Goal: Answer question/provide support

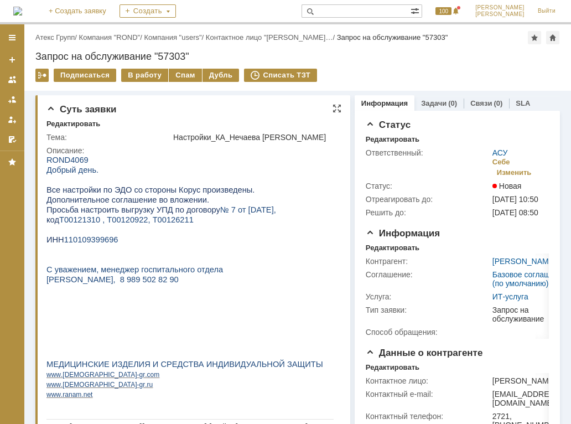
click at [99, 244] on span "110109399696" at bounding box center [91, 239] width 54 height 9
copy span "110109399696"
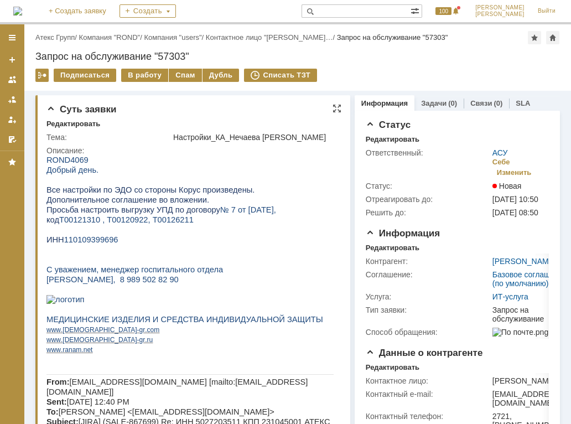
click at [85, 224] on span "Т00121310 , Т00120922, Т00126211" at bounding box center [126, 219] width 134 height 9
copy span "Т00121310"
click at [140, 76] on div "В работу" at bounding box center [144, 75] width 47 height 13
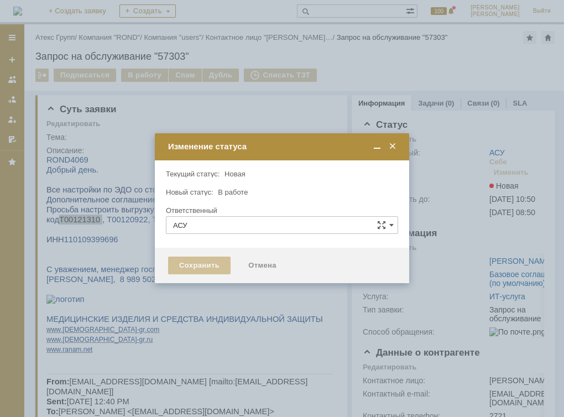
type input "[PERSON_NAME]"
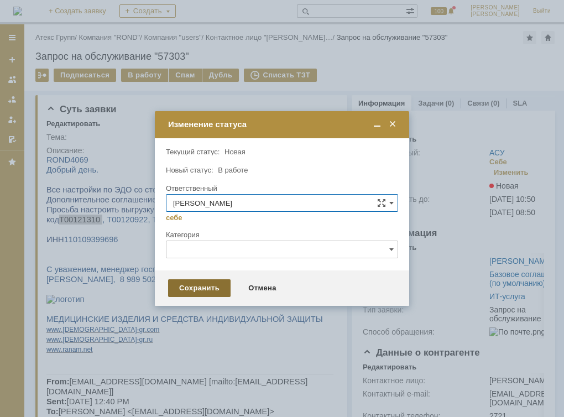
click at [190, 288] on div "Сохранить" at bounding box center [199, 288] width 62 height 18
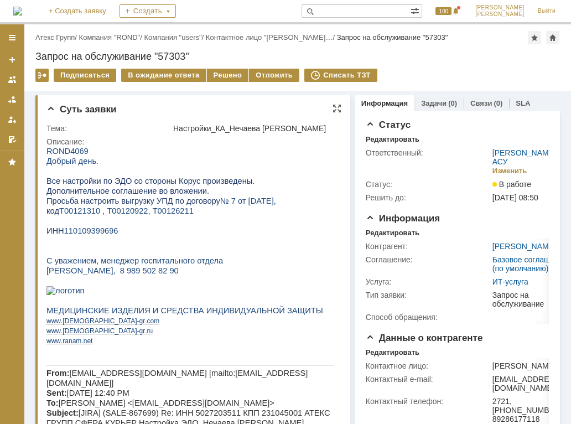
click at [126, 212] on span "Т00121310 , Т00120922, Т00126211" at bounding box center [126, 210] width 134 height 9
copy span "Т00120922"
click at [149, 212] on span "Т00121310 , Т00120922, Т00126211" at bounding box center [126, 210] width 134 height 9
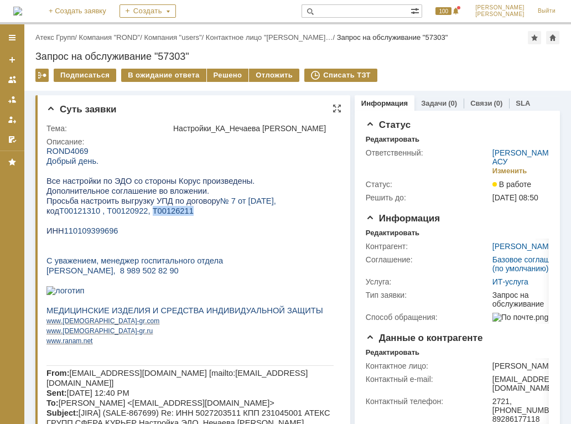
copy span "Т00126211"
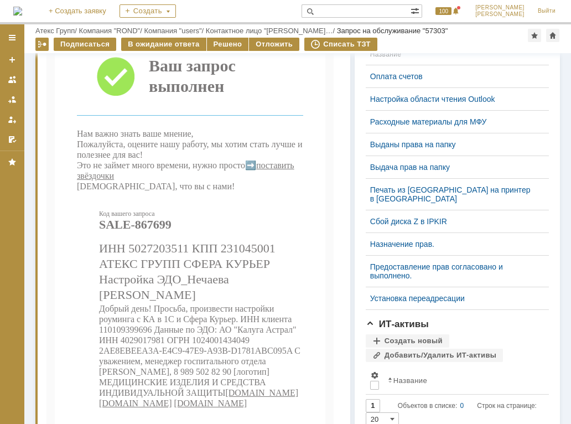
scroll to position [442, 0]
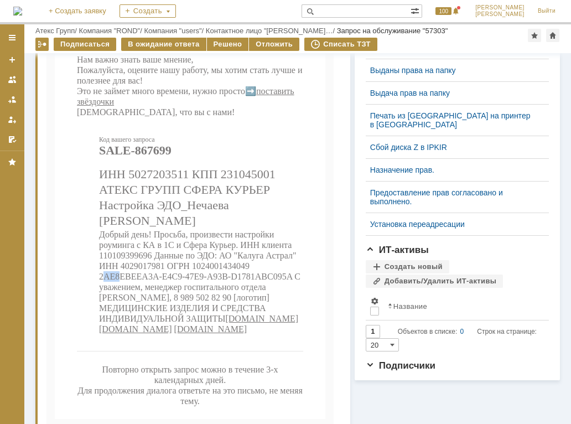
drag, startPoint x: 103, startPoint y: 327, endPoint x: 120, endPoint y: 326, distance: 16.7
click at [120, 323] on span "Добрый день! Просьба, произвести настройки роуминга с КА в 1С и Сфера Курьер. И…" at bounding box center [199, 275] width 201 height 93
drag, startPoint x: 120, startPoint y: 326, endPoint x: 100, endPoint y: 327, distance: 20.5
click at [100, 323] on span "Добрый день! Просьба, произвести настройки роуминга с КА в 1С и Сфера Курьер. И…" at bounding box center [199, 275] width 201 height 93
drag, startPoint x: 99, startPoint y: 326, endPoint x: 289, endPoint y: 331, distance: 190.3
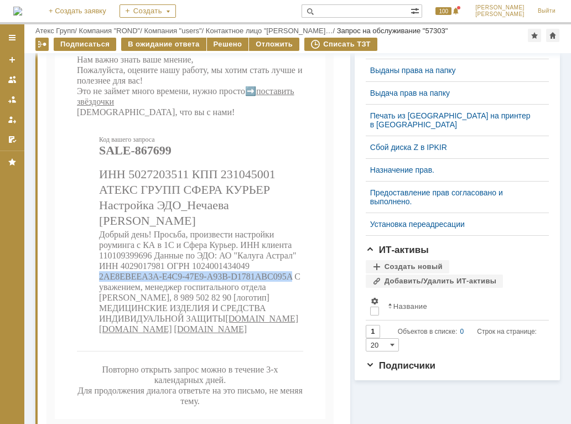
click at [289, 323] on span "Добрый день! Просьба, произвести настройки роуминга с КА в 1С и Сфера Курьер. И…" at bounding box center [199, 275] width 201 height 93
copy span "2AE8EBEEA3A-E4C9-47E9-A93B-D1781ABC095A"
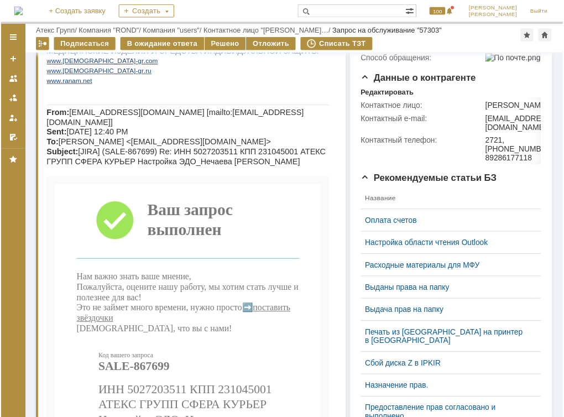
scroll to position [0, 0]
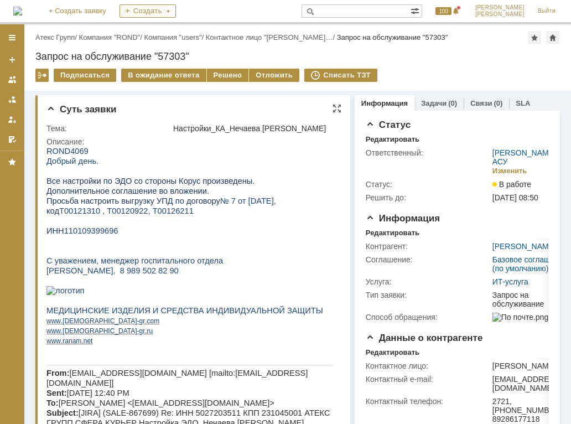
click at [101, 234] on span "110109399696" at bounding box center [91, 230] width 54 height 9
copy span "110109399696"
drag, startPoint x: 221, startPoint y: 70, endPoint x: 243, endPoint y: 34, distance: 42.2
click at [221, 70] on div "Решено" at bounding box center [228, 75] width 42 height 13
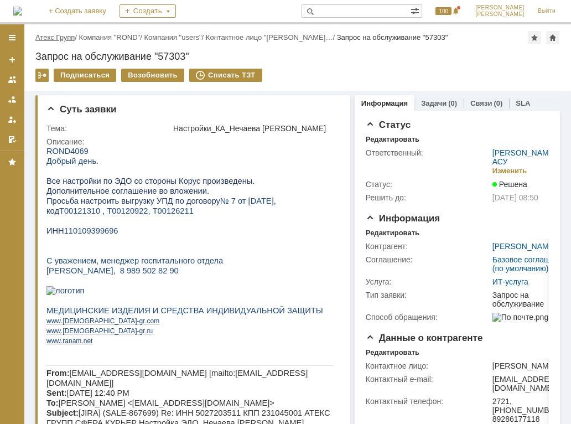
click at [71, 39] on link "Атекс Групп" at bounding box center [54, 37] width 39 height 8
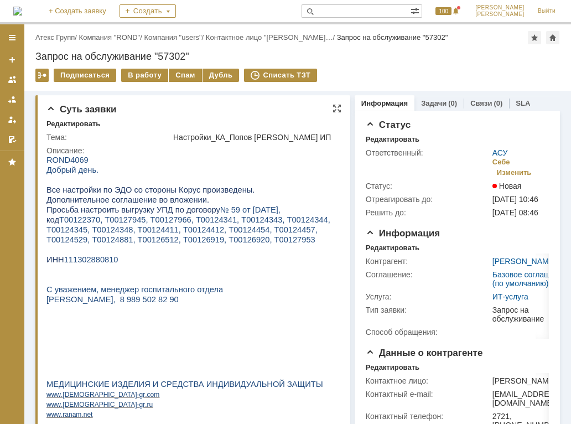
click at [102, 260] on span "111302880810" at bounding box center [91, 259] width 54 height 9
click at [103, 260] on span "111302880810" at bounding box center [91, 259] width 54 height 9
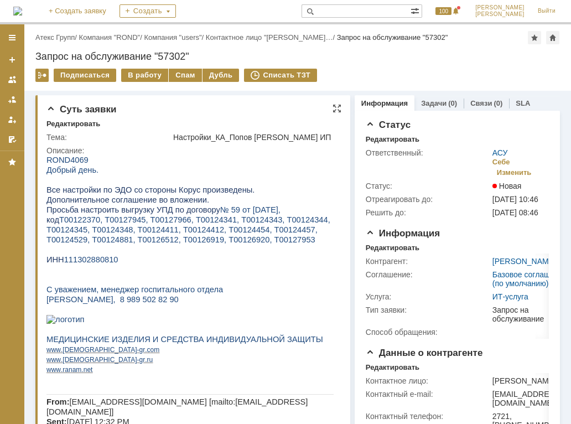
click at [103, 262] on span "111302880810" at bounding box center [91, 259] width 54 height 9
copy span "111302880810"
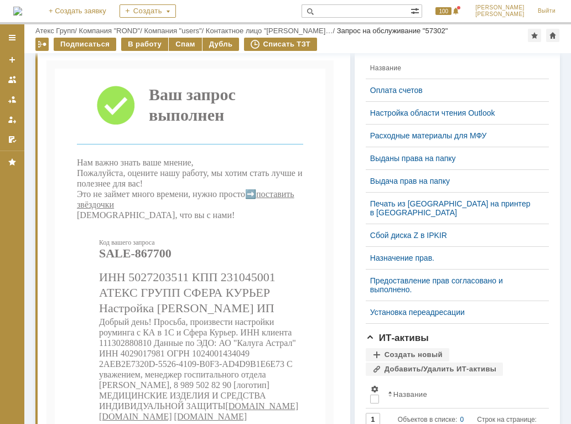
scroll to position [74, 0]
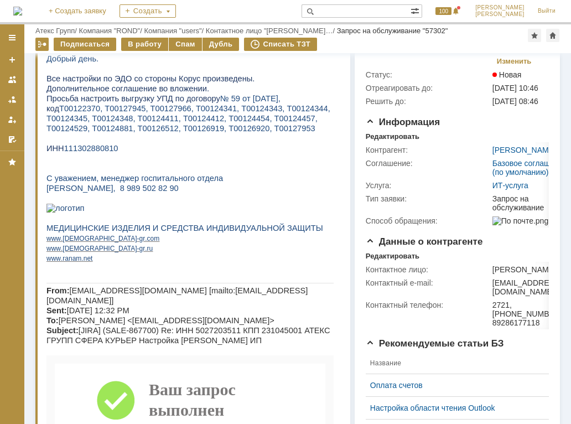
click at [73, 112] on span "Т00122370, Т00127945, Т00127966, Т00124341, Т00124343, Т00124344, Т00124345, Т0…" at bounding box center [188, 118] width 284 height 29
click at [132, 113] on span "Т00122370, Т00127945, Т00127966, Т00124341, Т00124343, Т00124344, Т00124345, Т0…" at bounding box center [188, 118] width 284 height 29
click at [153, 112] on span "Т00122370, Т00127945, Т00127966, Т00124341, Т00124343, Т00124344, Т00124345, Т0…" at bounding box center [188, 118] width 284 height 29
click at [86, 112] on span "Т00122370, Т00127945, Т00127966, Т00124341, Т00124343, Т00124344, Т00124345, Т0…" at bounding box center [188, 118] width 284 height 29
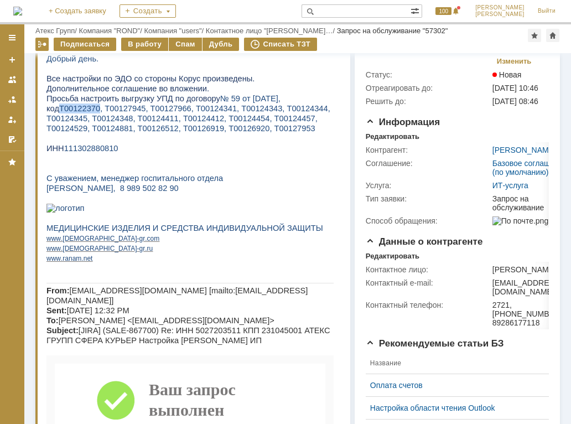
copy span "Т00122370"
click at [131, 105] on span "Т00122370, Т00127945, Т00127966, Т00124341, Т00124343, Т00124344, Т00124345, Т0…" at bounding box center [188, 118] width 284 height 29
click at [128, 108] on span "Т00122370, Т00127945, Т00127966, Т00124341, Т00124343, Т00124344, Т00124345, Т0…" at bounding box center [188, 118] width 284 height 29
copy span "Т00127945"
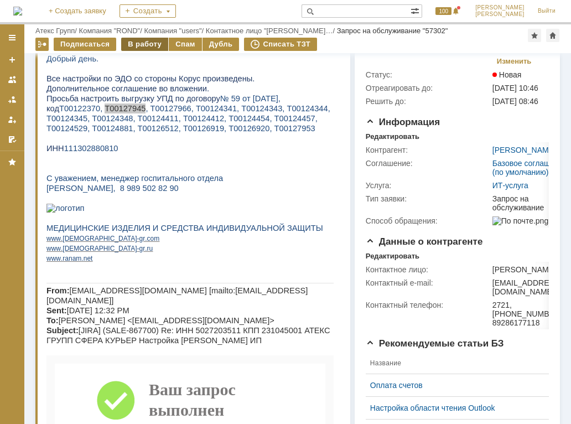
click at [153, 43] on div "В работу" at bounding box center [144, 44] width 47 height 13
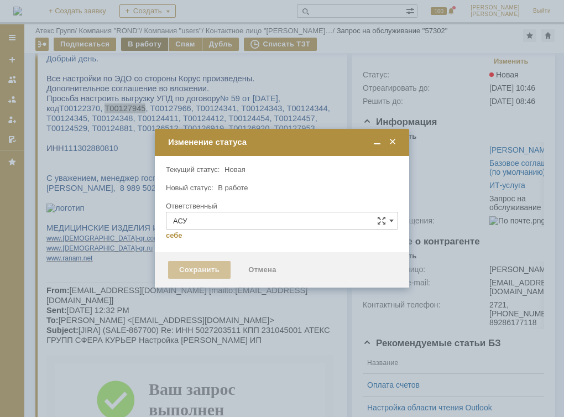
type input "[PERSON_NAME]"
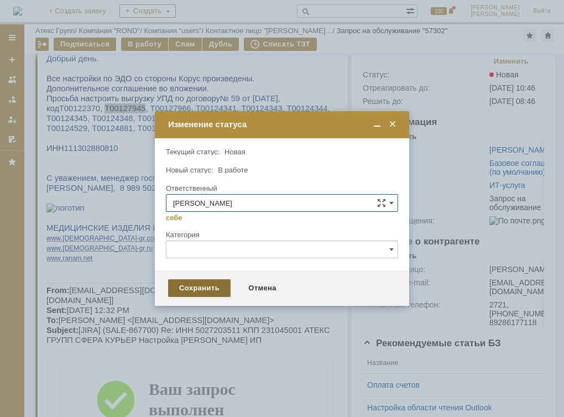
click at [221, 283] on div "Сохранить" at bounding box center [199, 288] width 62 height 18
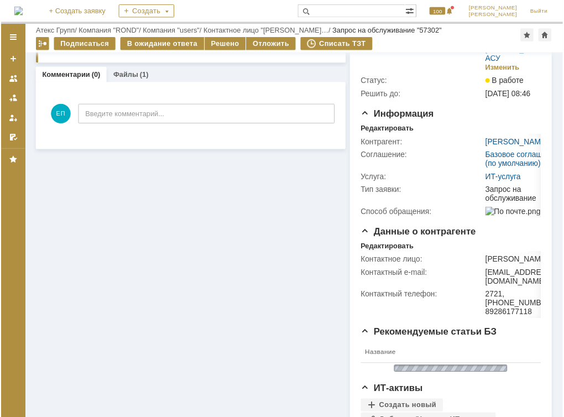
scroll to position [0, 0]
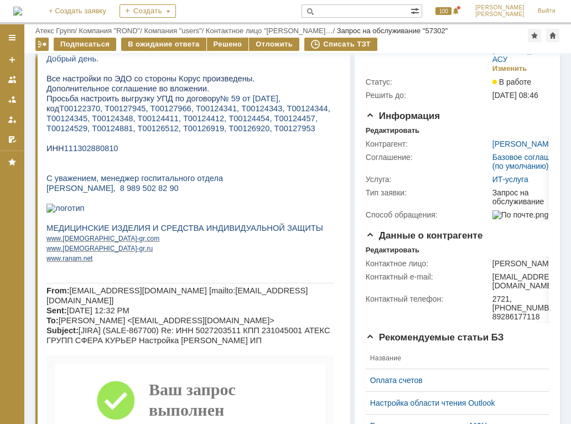
click at [173, 111] on span "Т00122370, Т00127945, Т00127966, Т00124341, Т00124343, Т00124344, Т00124345, Т0…" at bounding box center [188, 118] width 284 height 29
copy span "Т00127966"
click at [206, 112] on span "Т00122370, Т00127945, Т00127966, Т00124341, Т00124343, Т00124344, Т00124345, Т0…" at bounding box center [188, 118] width 284 height 29
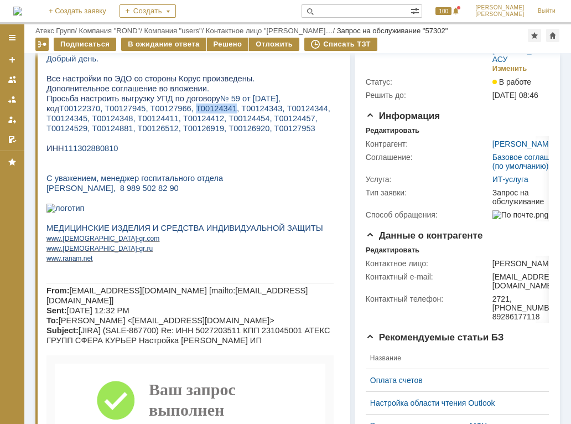
copy span "Т00124341"
click at [238, 109] on span "Т00122370, Т00127945, Т00127966, Т00124341, Т00124343, Т00124344, Т00124345, Т0…" at bounding box center [188, 118] width 284 height 29
copy span "Т00124343"
click at [265, 111] on span "Т00122370, Т00127945, Т00127966, Т00124341, Т00124343, Т00124344, Т00124345, Т0…" at bounding box center [188, 118] width 284 height 29
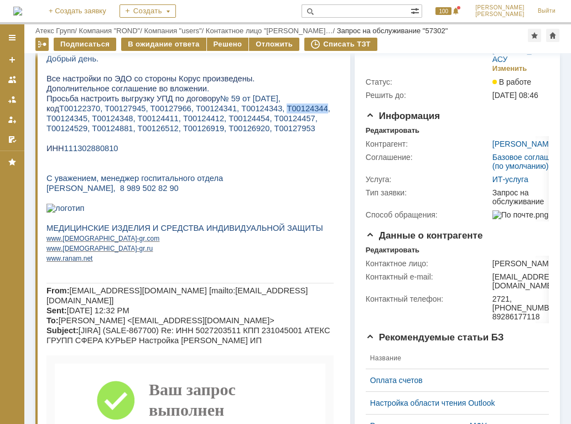
click at [265, 111] on span "Т00122370, Т00127945, Т00127966, Т00124341, Т00124343, Т00124344, Т00124345, Т0…" at bounding box center [188, 118] width 284 height 29
copy span "Т00124344"
click at [74, 114] on p "код Т00122370, Т00127945, Т00127966, Т00124341, Т00124343, Т00124344, Т00124345…" at bounding box center [189, 118] width 287 height 30
click at [67, 123] on span "Т00122370, Т00127945, Т00127966, Т00124341, Т00124343, Т00124344, Т00124345, Т0…" at bounding box center [188, 118] width 284 height 29
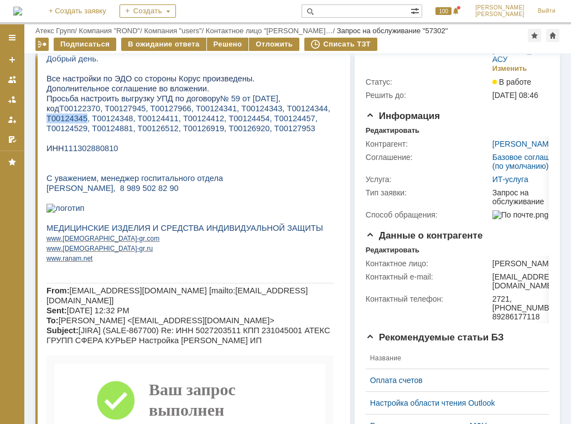
copy span "Т00124345"
click at [91, 119] on span "Т00122370, Т00127945, Т00127966, Т00124341, Т00124343, Т00124344, Т00124345, Т0…" at bounding box center [188, 118] width 284 height 29
copy span "Т00124348"
click at [140, 117] on span "Т00122370, Т00127945, Т00127966, Т00124341, Т00124343, Т00124344, Т00124345, Т0…" at bounding box center [188, 118] width 284 height 29
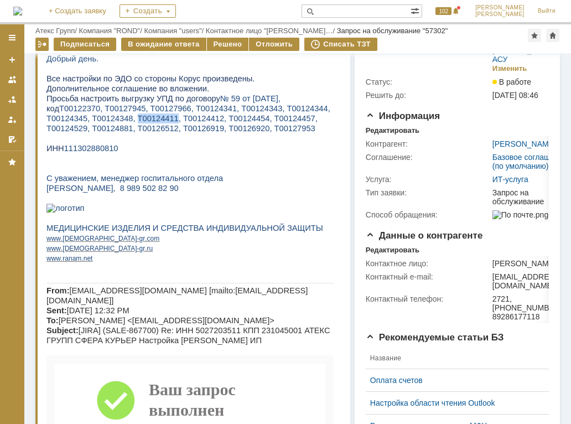
click at [140, 117] on span "Т00122370, Т00127945, Т00127966, Т00124341, Т00124343, Т00124344, Т00124345, Т0…" at bounding box center [188, 118] width 284 height 29
copy span "Т00124411"
click at [182, 113] on span "Т00122370, Т00127945, Т00127966, Т00124341, Т00124343, Т00124344, Т00124345, Т0…" at bounding box center [188, 118] width 284 height 29
click at [181, 117] on span "Т00122370, Т00127945, Т00127966, Т00124341, Т00124343, Т00124344, Т00124345, Т0…" at bounding box center [188, 118] width 284 height 29
click at [180, 117] on span "Т00122370, Т00127945, Т00127966, Т00124341, Т00124343, Т00124344, Т00124345, Т0…" at bounding box center [188, 118] width 284 height 29
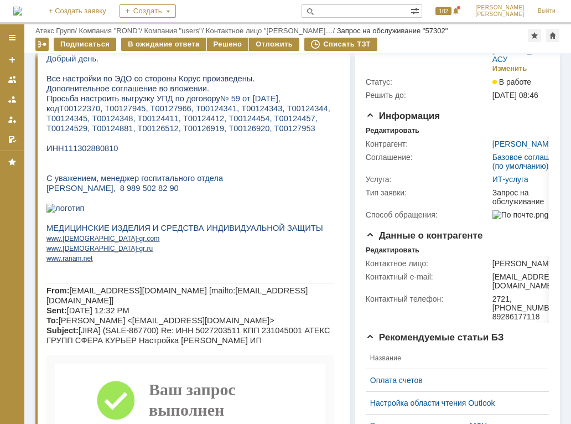
click at [221, 119] on span "Т00122370, Т00127945, Т00127966, Т00124341, Т00124343, Т00124344, Т00124345, Т0…" at bounding box center [188, 118] width 284 height 29
click at [262, 122] on span "Т00122370, Т00127945, Т00127966, Т00124341, Т00124343, Т00124344, Т00124345, Т0…" at bounding box center [188, 118] width 284 height 29
click at [305, 114] on p "код Т00122370, Т00127945, Т00127966, Т00124341, Т00124343, Т00124344, Т00124345…" at bounding box center [189, 118] width 287 height 30
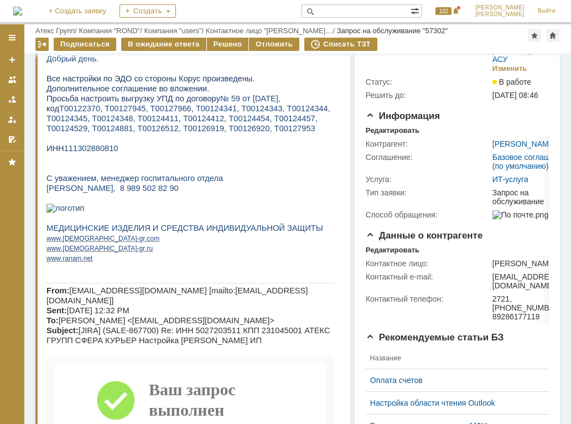
click at [312, 120] on span "Т00122370, Т00127945, Т00127966, Т00124341, Т00124343, Т00124344, Т00124345, Т0…" at bounding box center [188, 118] width 284 height 29
click at [57, 133] on span "Т00122370, Т00127945, Т00127966, Т00124341, Т00124343, Т00124344, Т00124345, Т0…" at bounding box center [188, 118] width 284 height 29
click at [57, 132] on span "Т00122370, Т00127945, Т00127966, Т00124341, Т00124343, Т00124344, Т00124345, Т0…" at bounding box center [188, 118] width 284 height 29
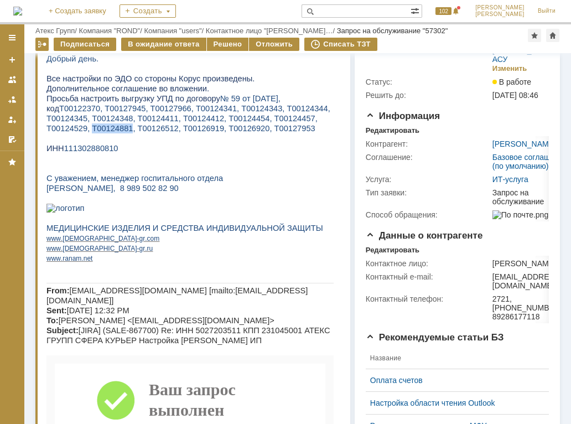
click at [57, 132] on span "Т00122370, Т00127945, Т00127966, Т00124341, Т00124343, Т00124344, Т00124345, Т0…" at bounding box center [188, 118] width 284 height 29
click at [112, 133] on span "Т00122370, Т00127945, Т00127966, Т00124341, Т00124343, Т00124344, Т00124345, Т0…" at bounding box center [188, 118] width 284 height 29
click at [155, 129] on span "Т00122370, Т00127945, Т00127966, Т00124341, Т00124343, Т00124344, Т00124345, Т0…" at bounding box center [188, 118] width 284 height 29
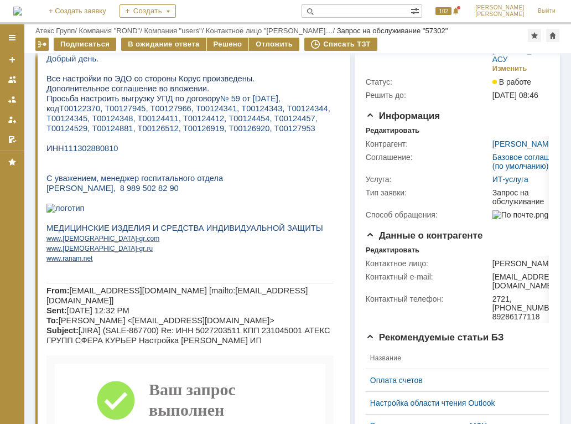
click at [170, 130] on span "Т00122370, Т00127945, Т00127966, Т00124341, Т00124343, Т00124344, Т00124345, Т0…" at bounding box center [188, 118] width 284 height 29
click at [240, 130] on span "Т00122370, Т00127945, Т00127966, Т00124341, Т00124343, Т00124344, Т00124345, Т0…" at bounding box center [188, 118] width 284 height 29
click at [100, 147] on span "111302880810" at bounding box center [91, 148] width 54 height 9
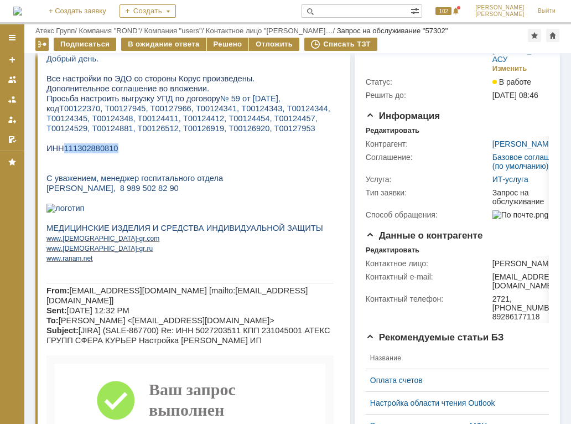
click at [100, 147] on span "111302880810" at bounding box center [91, 148] width 54 height 9
click at [210, 49] on div "Решено" at bounding box center [228, 44] width 42 height 13
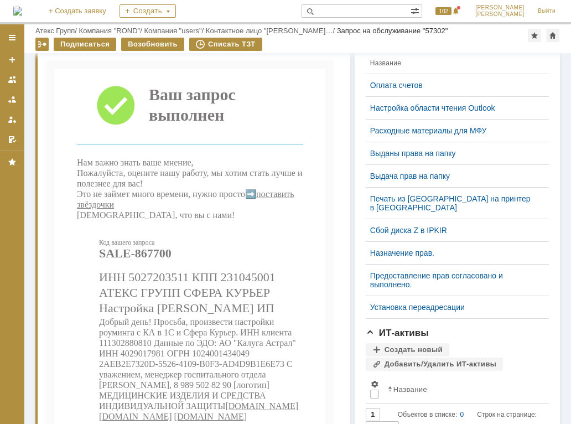
scroll to position [507, 0]
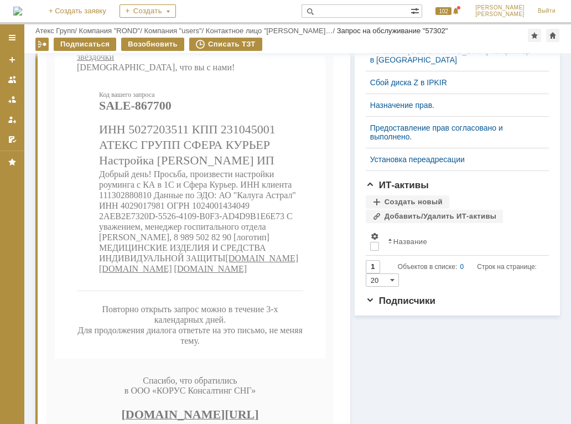
click at [232, 260] on span "Добрый день! Просьба, произвести настройки роуминга с КА в 1С и Сфера Курьер. И…" at bounding box center [197, 215] width 197 height 93
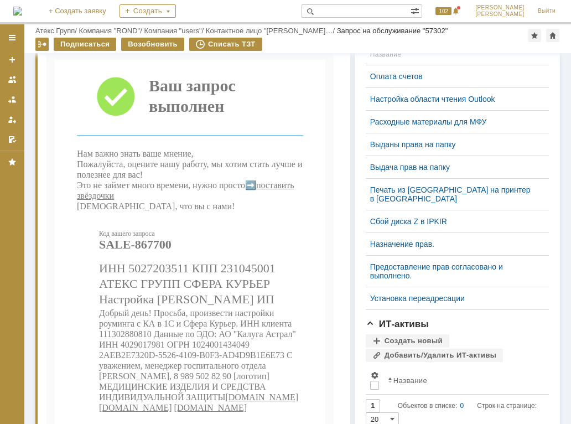
scroll to position [515, 0]
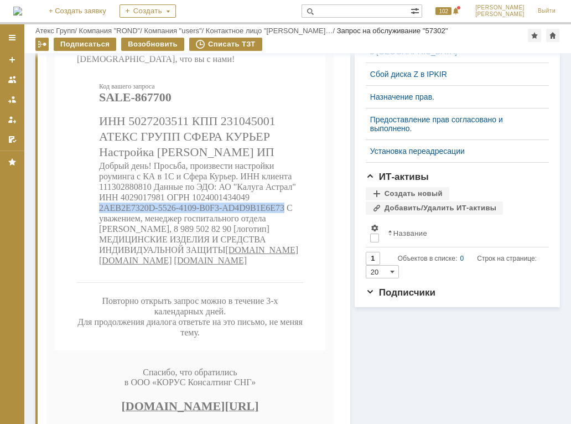
drag, startPoint x: 99, startPoint y: 273, endPoint x: 282, endPoint y: 273, distance: 183.0
click at [282, 254] on span "Добрый день! Просьба, произвести настройки роуминга с КА в 1С и Сфера Курьер. И…" at bounding box center [197, 207] width 197 height 93
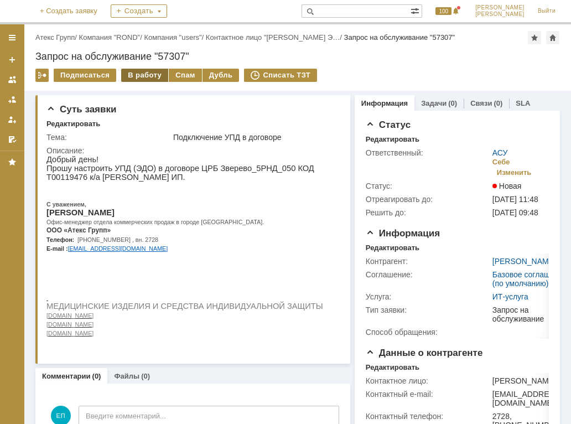
click at [123, 77] on div "В работу" at bounding box center [144, 75] width 47 height 13
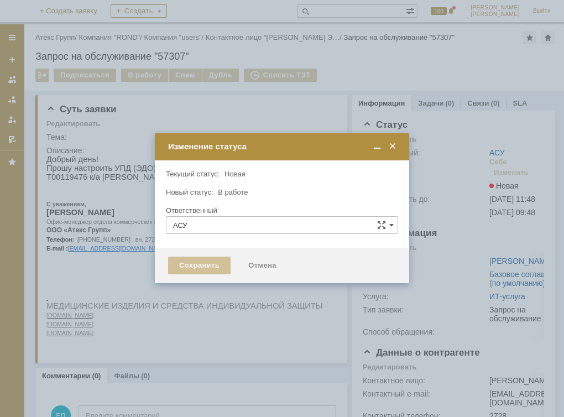
type input "[PERSON_NAME]"
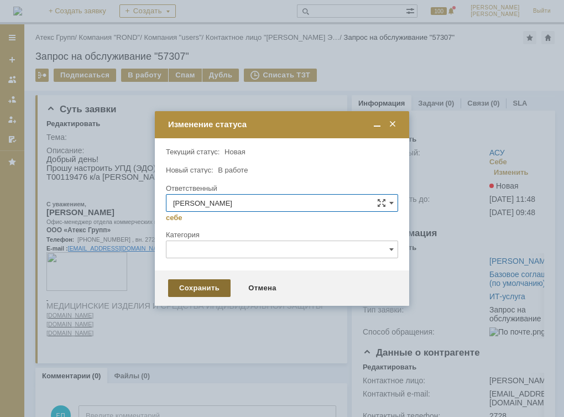
click at [198, 284] on div "Сохранить" at bounding box center [199, 288] width 62 height 18
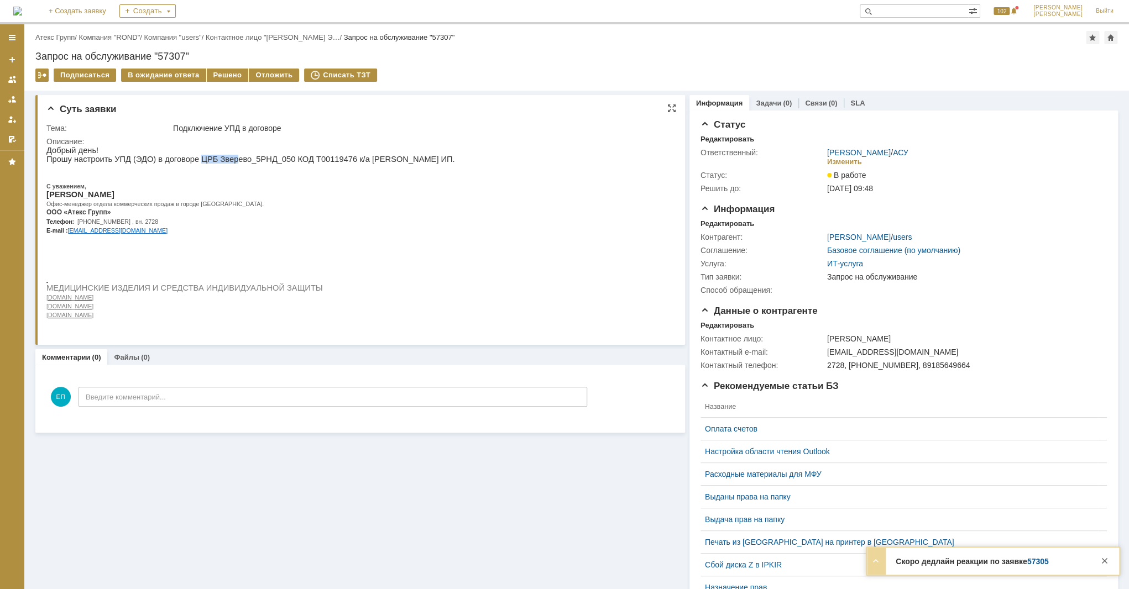
drag, startPoint x: 185, startPoint y: 160, endPoint x: 217, endPoint y: 161, distance: 31.5
click at [217, 161] on p "Прошу настроить УПД (ЭДО) в договоре ЦРБ Зверево_5РНД_050 КОД Т00119476 к/а Гер…" at bounding box center [250, 159] width 409 height 9
drag, startPoint x: 338, startPoint y: 159, endPoint x: 455, endPoint y: 159, distance: 116.1
click at [455, 159] on p "Прошу настроить УПД (ЭДО) в договоре ЦРБ Зверево_5РНД_050 КОД Т00119476 к/а Гер…" at bounding box center [250, 159] width 409 height 9
copy p "Гераськин Андрей Александрович"
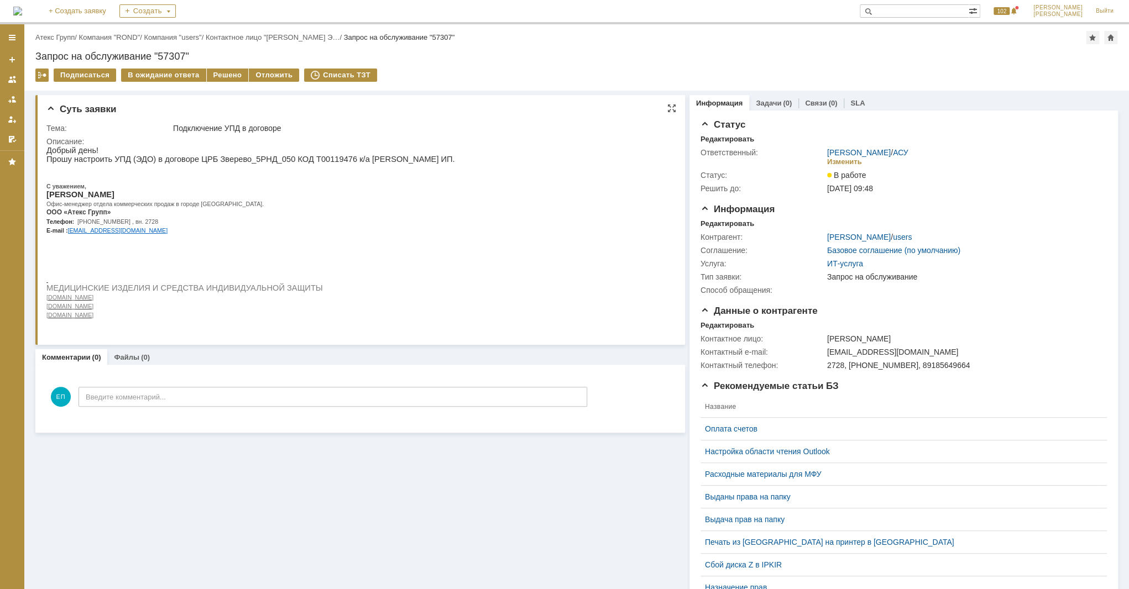
click at [288, 161] on p "Прошу настроить УПД (ЭДО) в договоре ЦРБ Зверево_5РНД_050 КОД Т00119476 к/а Гер…" at bounding box center [250, 159] width 409 height 9
copy p "Т00119476"
